Goal: Task Accomplishment & Management: Use online tool/utility

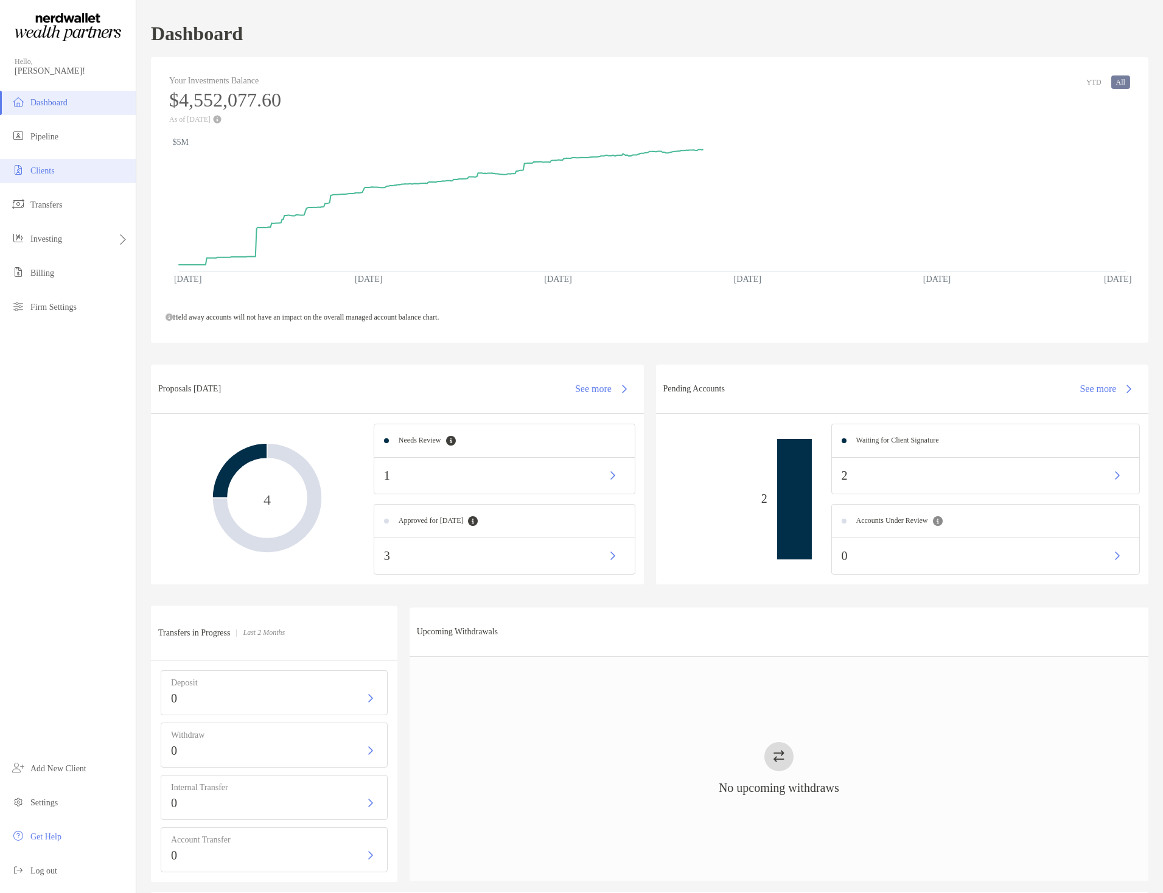
click at [49, 169] on span "Clients" at bounding box center [42, 170] width 24 height 9
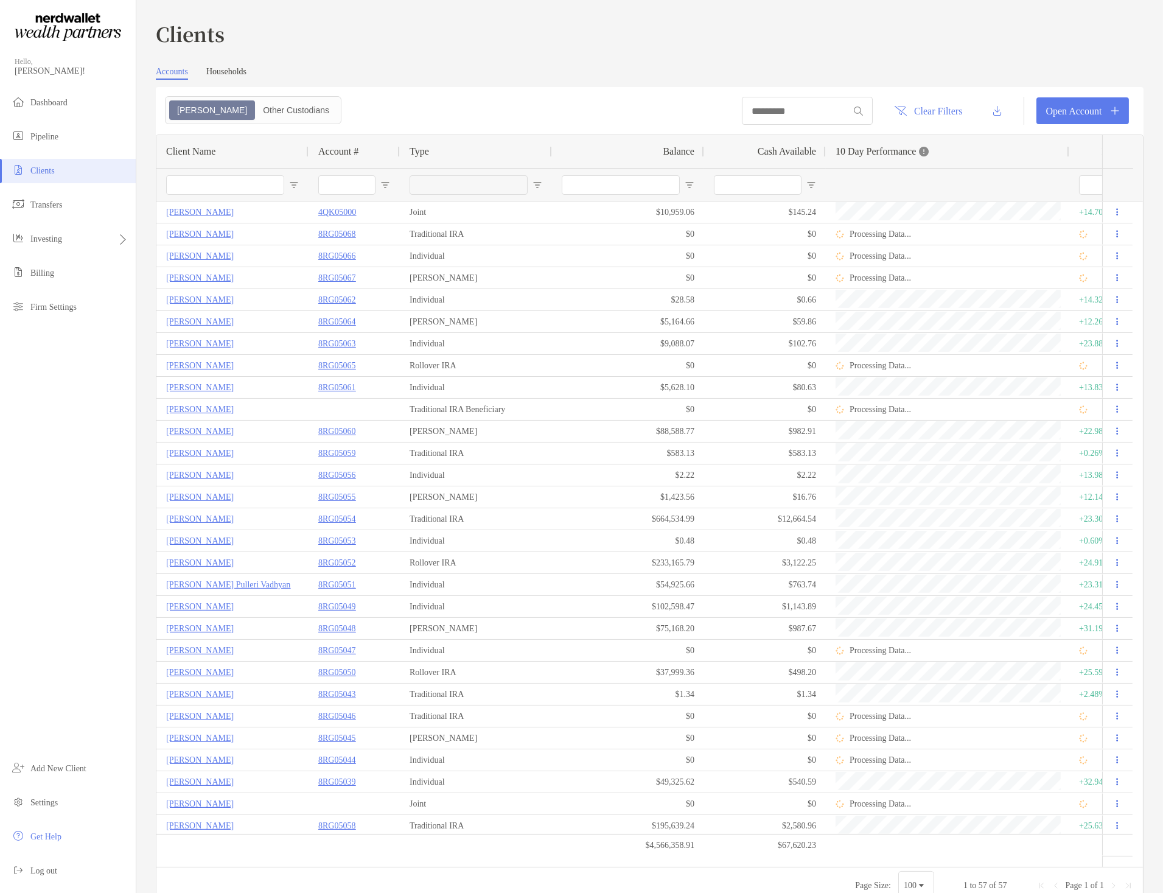
click at [231, 186] on input "Client Name Filter Input" at bounding box center [225, 184] width 118 height 19
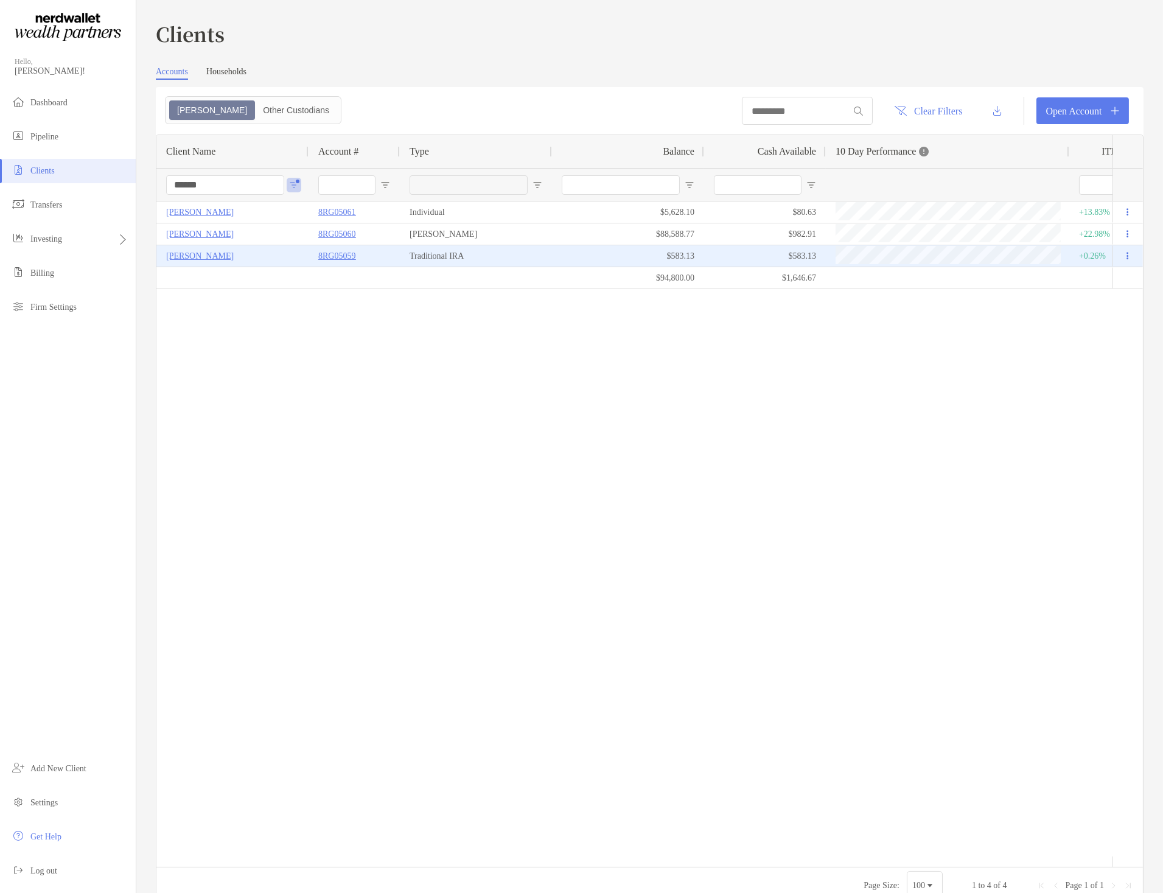
type input "*****"
click at [347, 251] on p "8RG05059" at bounding box center [336, 255] width 37 height 15
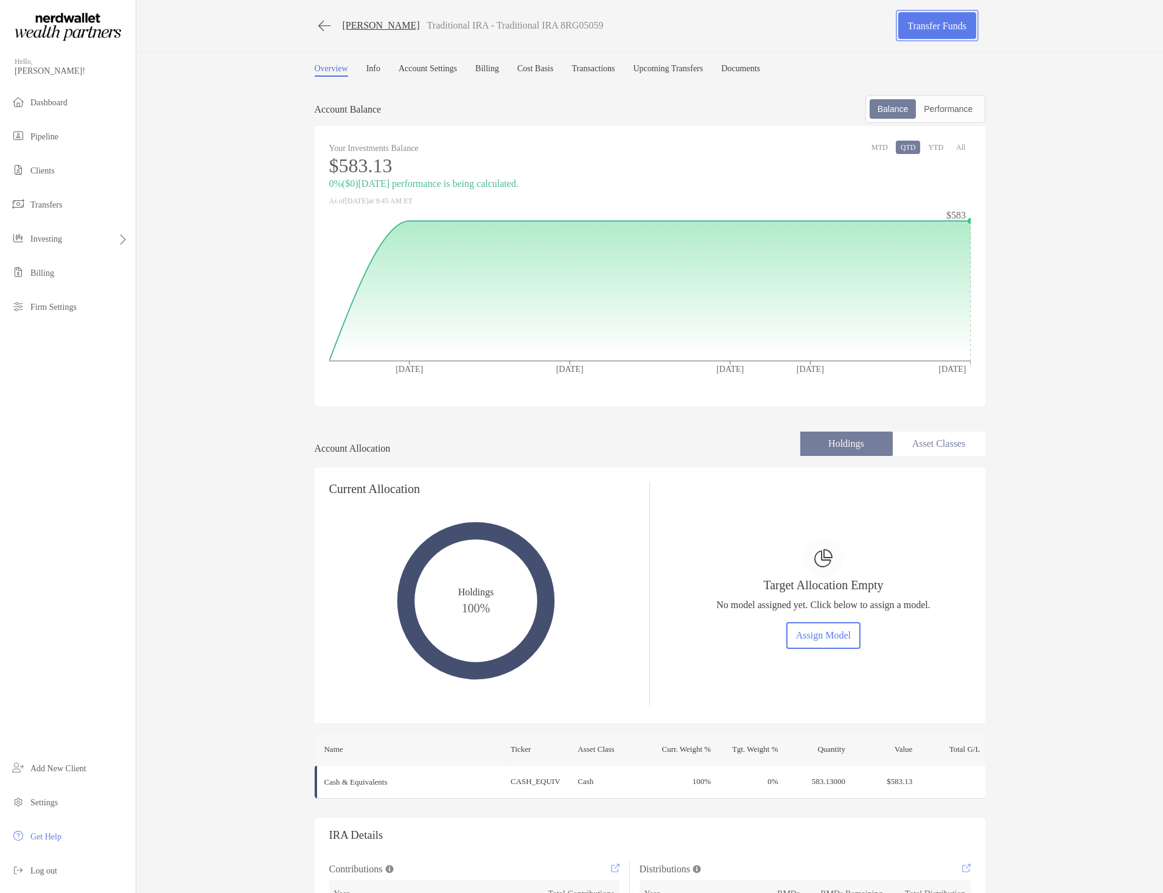
click at [907, 27] on link "Transfer Funds" at bounding box center [937, 25] width 78 height 27
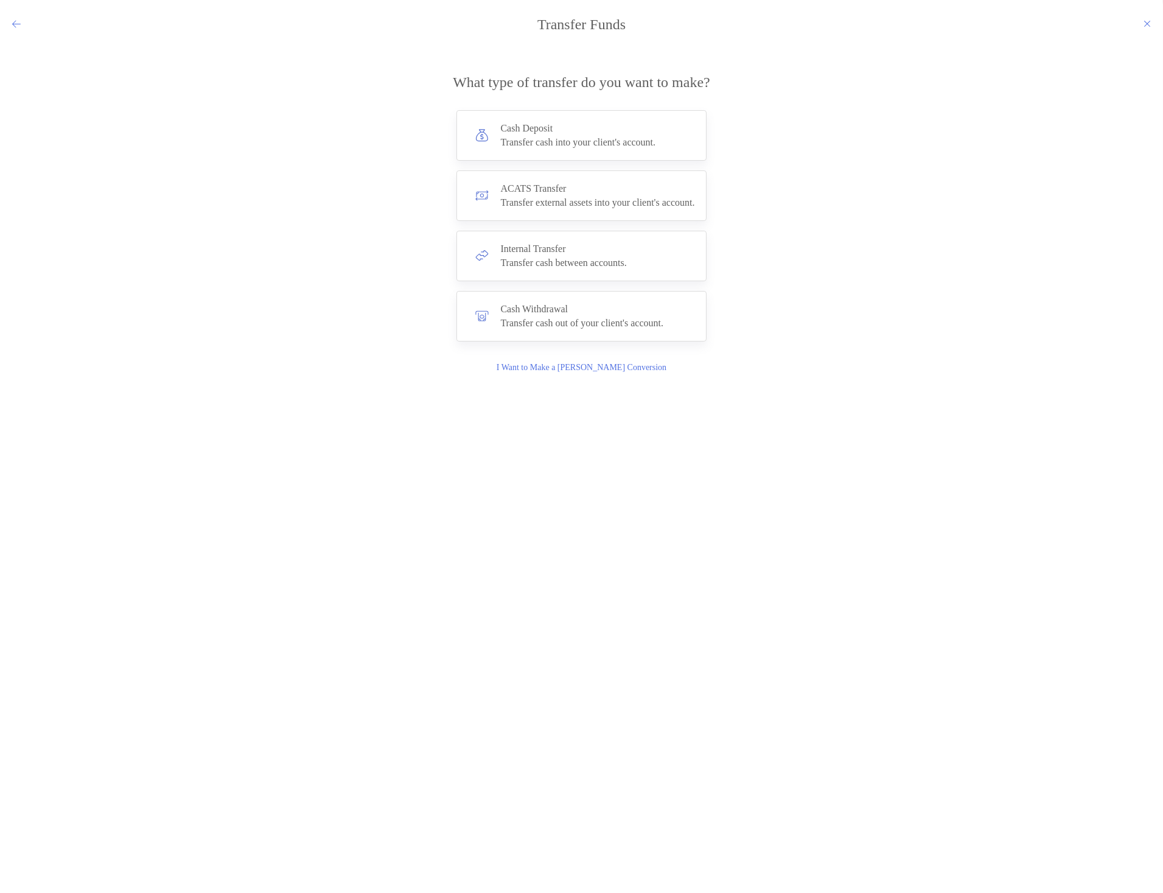
click at [571, 368] on p "I Want to Make a [PERSON_NAME] Conversion" at bounding box center [582, 367] width 170 height 13
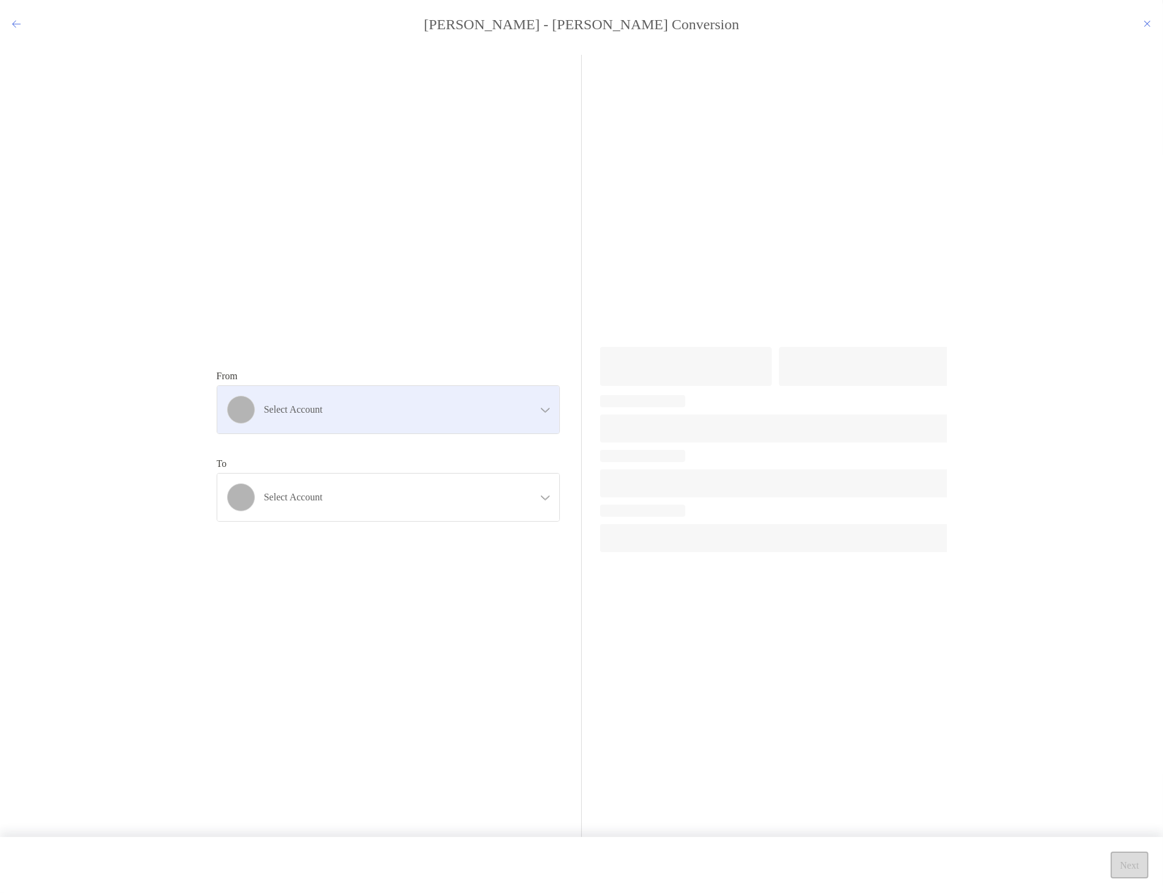
click at [405, 418] on div "Select account" at bounding box center [388, 409] width 342 height 47
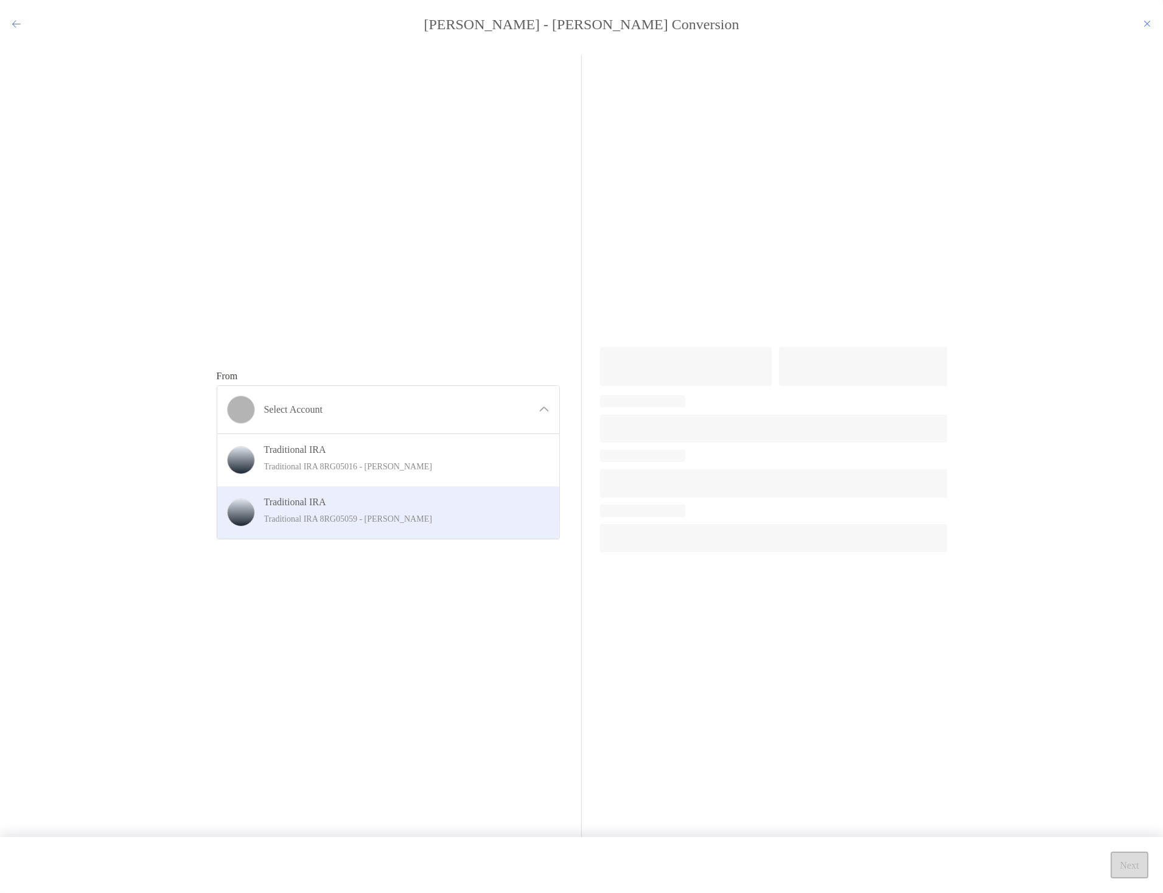
click at [392, 512] on p "Traditional IRA 8RG05059 - [PERSON_NAME]" at bounding box center [401, 518] width 274 height 15
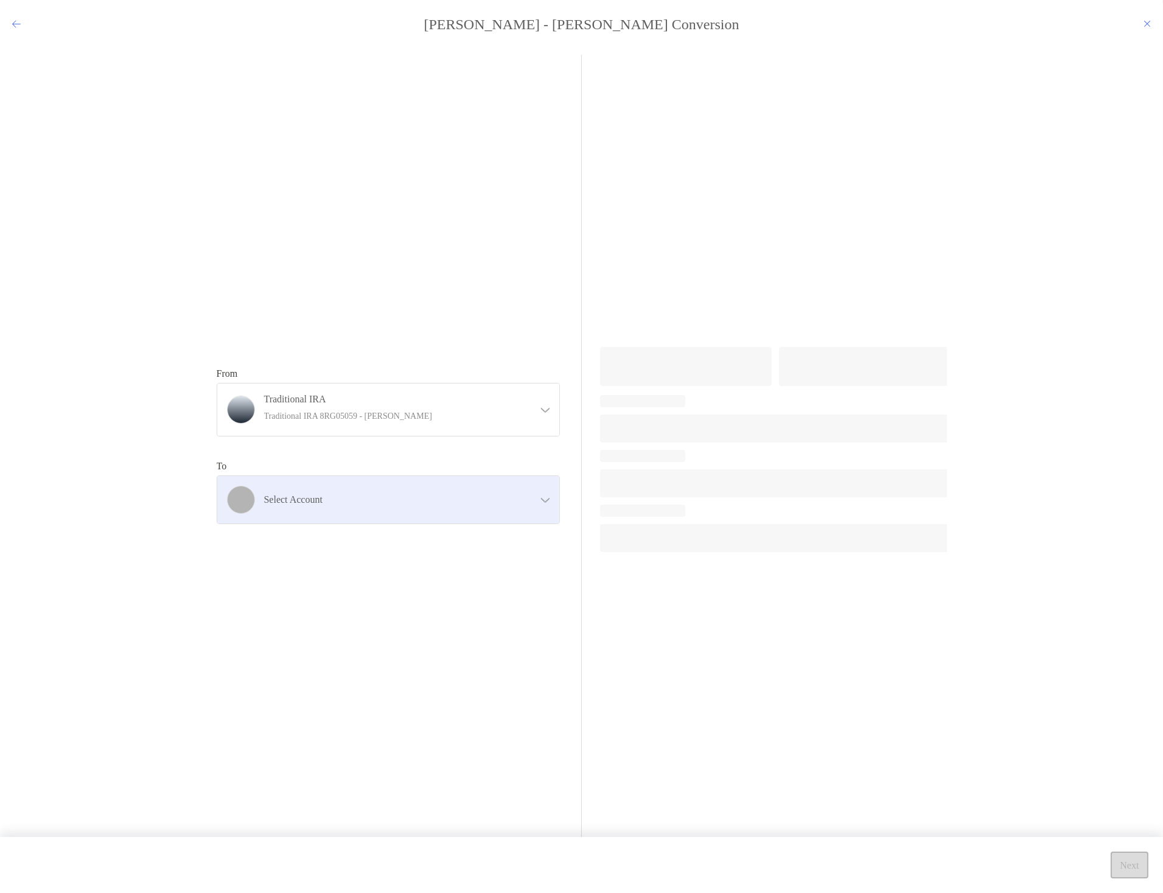
click at [396, 501] on h4 "Select account" at bounding box center [395, 499] width 263 height 12
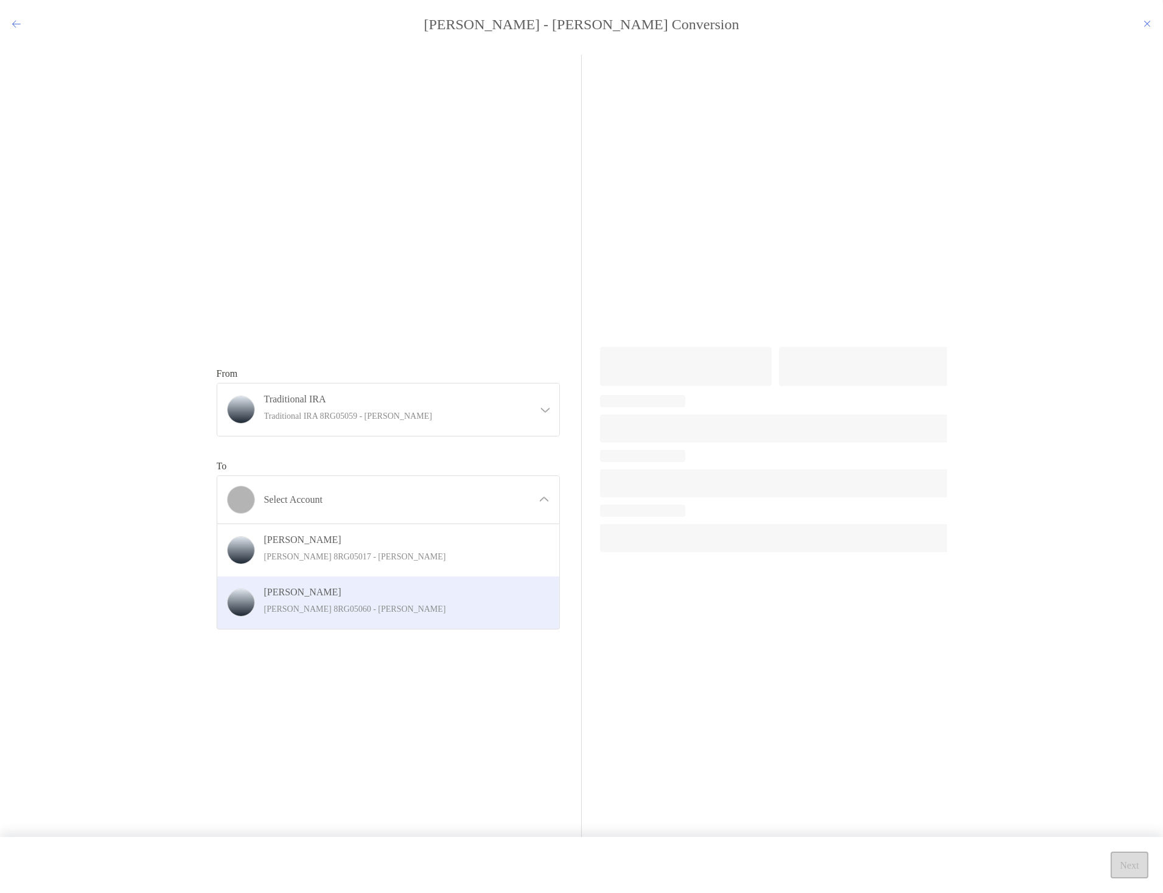
click at [367, 605] on p "[PERSON_NAME] 8RG05060 - [PERSON_NAME]" at bounding box center [401, 608] width 274 height 15
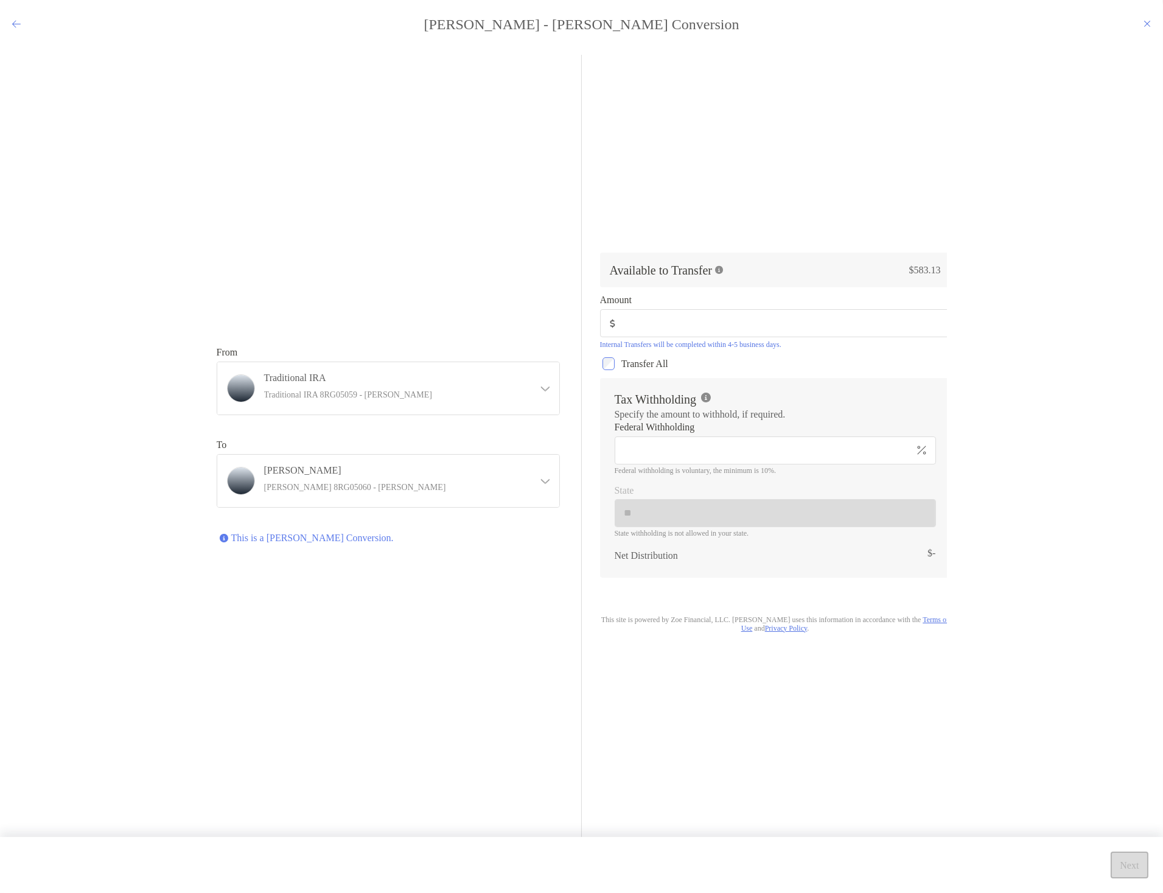
type input "******"
click at [761, 452] on input "Federal Withholding" at bounding box center [764, 450] width 296 height 10
click at [860, 399] on div "Tax Withholding Specify the amount to withhold, if required. Federal Withholdin…" at bounding box center [775, 478] width 350 height 200
click at [791, 445] on input "Federal Withholding" at bounding box center [764, 450] width 296 height 10
type input "*"
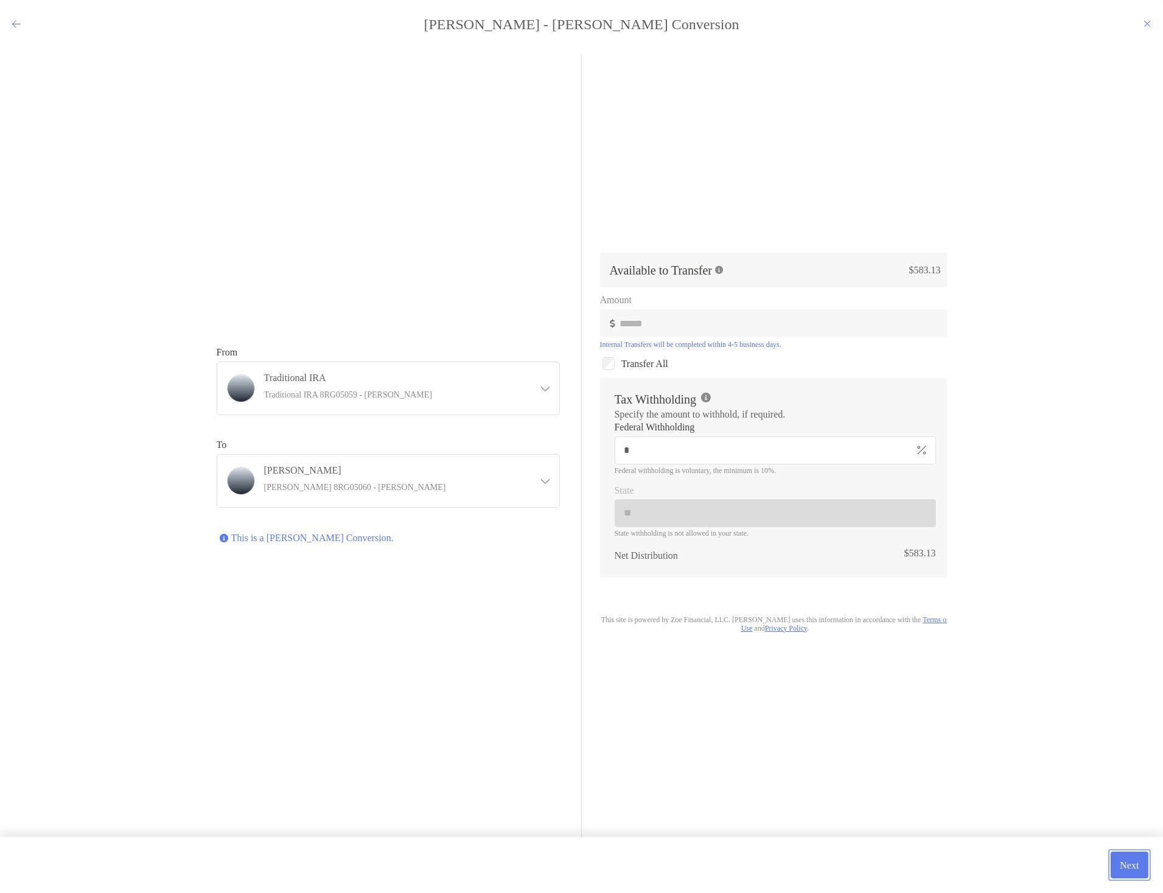
click at [1131, 855] on button "Next" at bounding box center [1129, 864] width 38 height 27
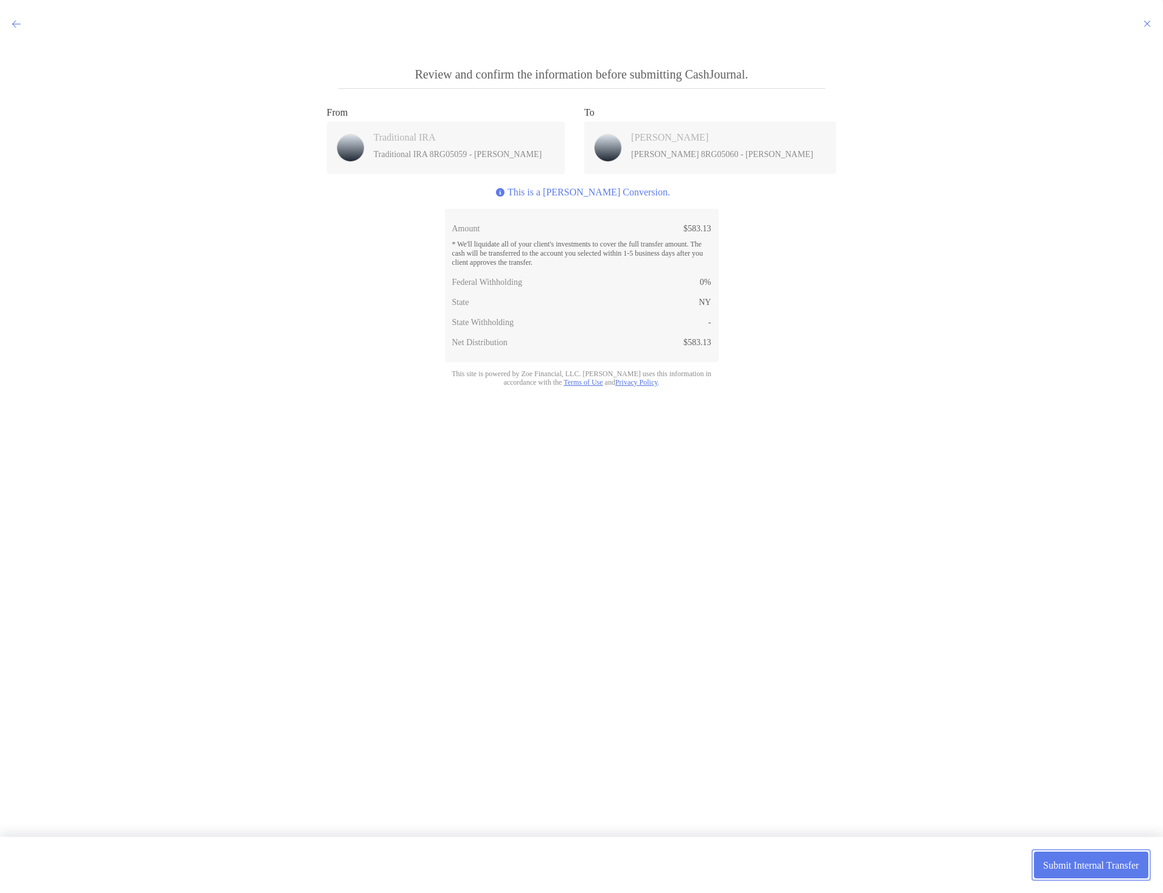
click at [1073, 865] on button "Submit Internal Transfer" at bounding box center [1091, 864] width 114 height 27
